Goal: Task Accomplishment & Management: Use online tool/utility

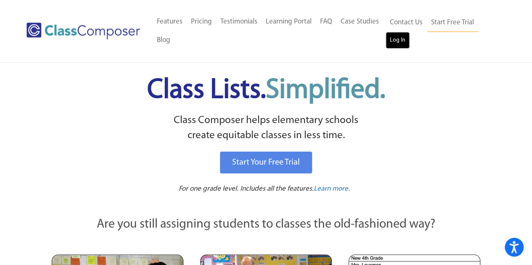
click at [406, 36] on link "Log In" at bounding box center [397, 40] width 24 height 17
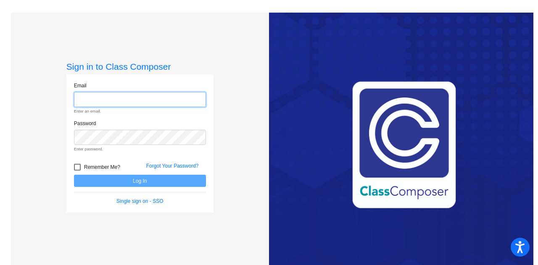
type input "[EMAIL_ADDRESS][DOMAIN_NAME]"
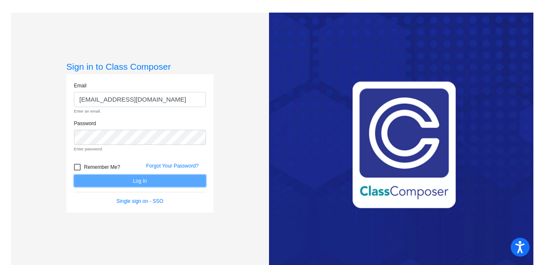
click at [159, 179] on form "Email [EMAIL_ADDRESS][DOMAIN_NAME] Enter an email. Password Enter password. Rem…" at bounding box center [140, 144] width 132 height 124
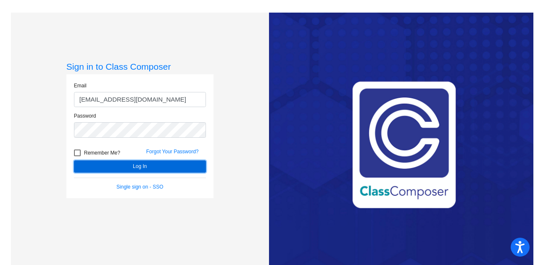
click at [165, 167] on button "Log In" at bounding box center [140, 167] width 132 height 12
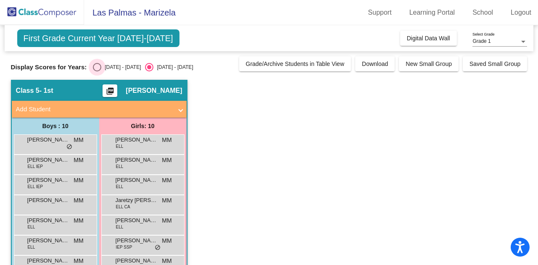
click at [124, 68] on div "[DATE] - [DATE]" at bounding box center [120, 67] width 39 height 8
click at [97, 71] on input "[DATE] - [DATE]" at bounding box center [97, 71] width 0 height 0
radio input "true"
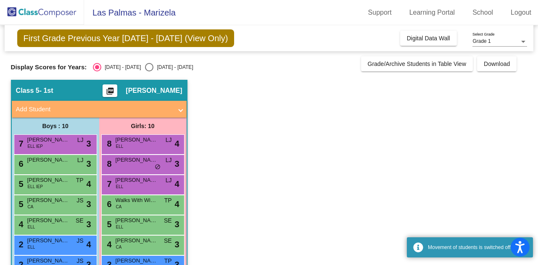
scroll to position [84, 0]
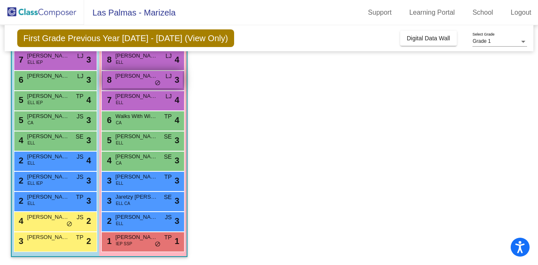
click at [135, 82] on div "8 [PERSON_NAME] LJ lock do_not_disturb_alt 3" at bounding box center [143, 79] width 80 height 17
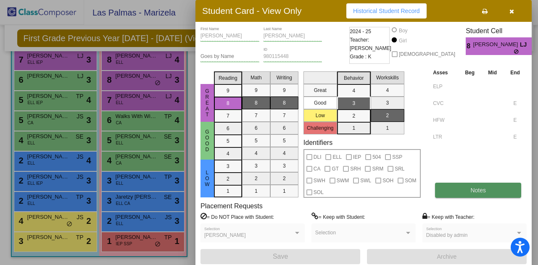
click at [440, 195] on button "Notes" at bounding box center [478, 190] width 86 height 15
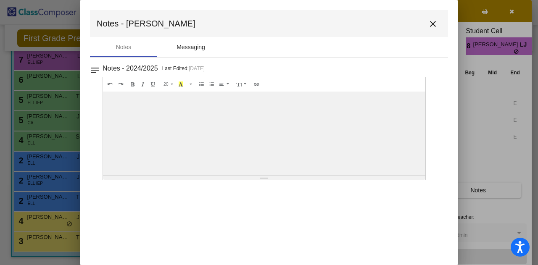
click at [191, 42] on div "Messaging" at bounding box center [190, 47] width 67 height 20
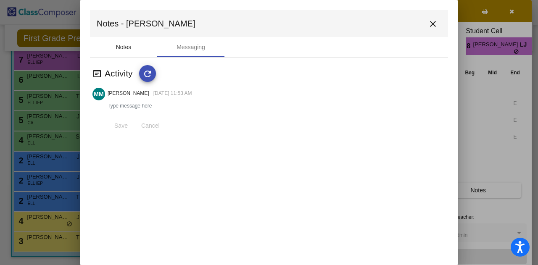
click at [125, 46] on div "Notes" at bounding box center [124, 47] width 16 height 9
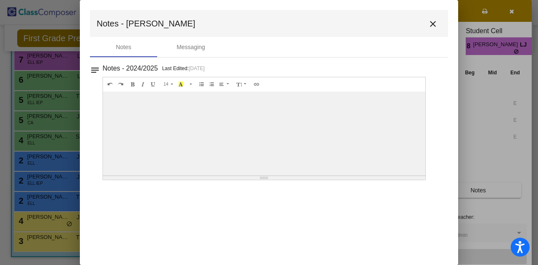
click at [436, 20] on mat-icon "close" at bounding box center [433, 24] width 10 height 10
